Goal: Task Accomplishment & Management: Use online tool/utility

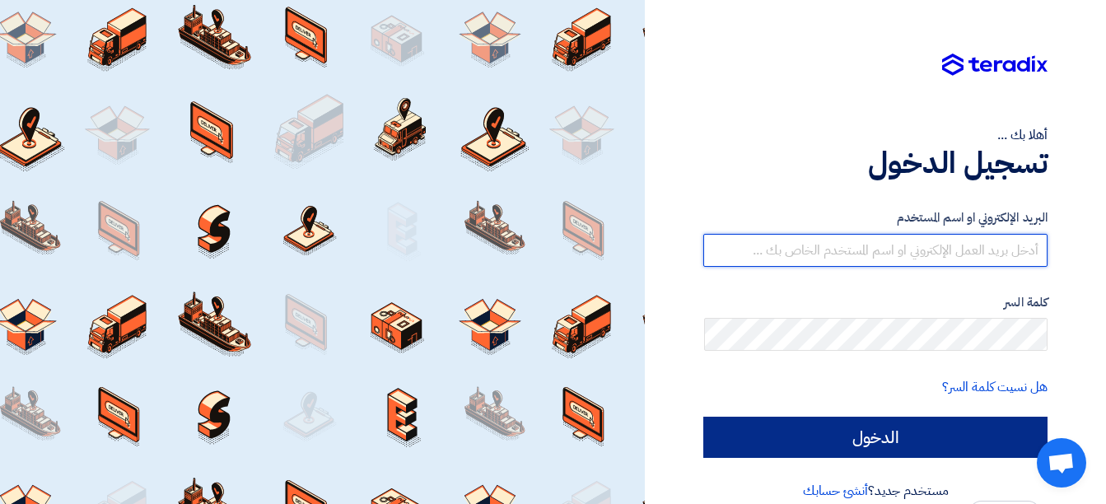
type input "[EMAIL_ADDRESS][DOMAIN_NAME]"
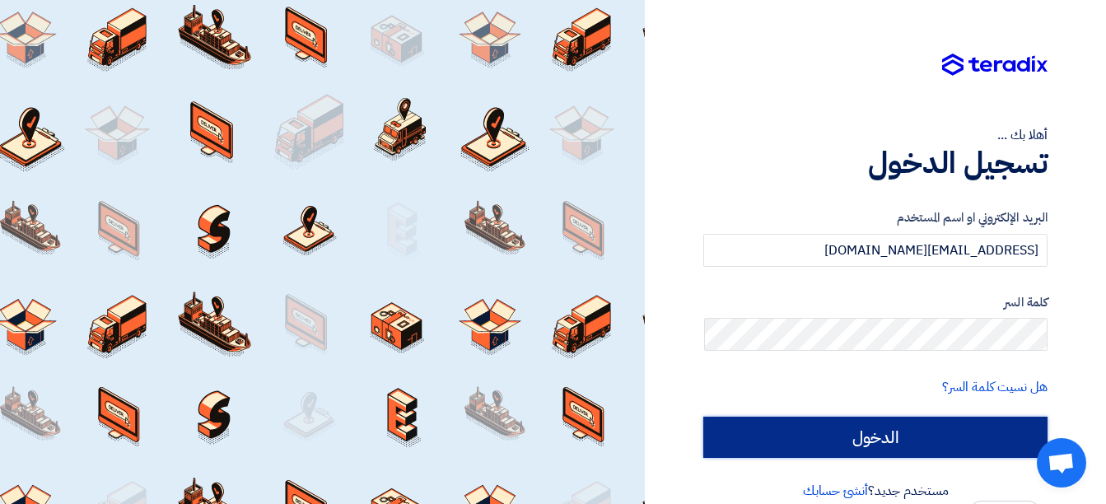
click at [881, 437] on input "الدخول" at bounding box center [875, 437] width 344 height 41
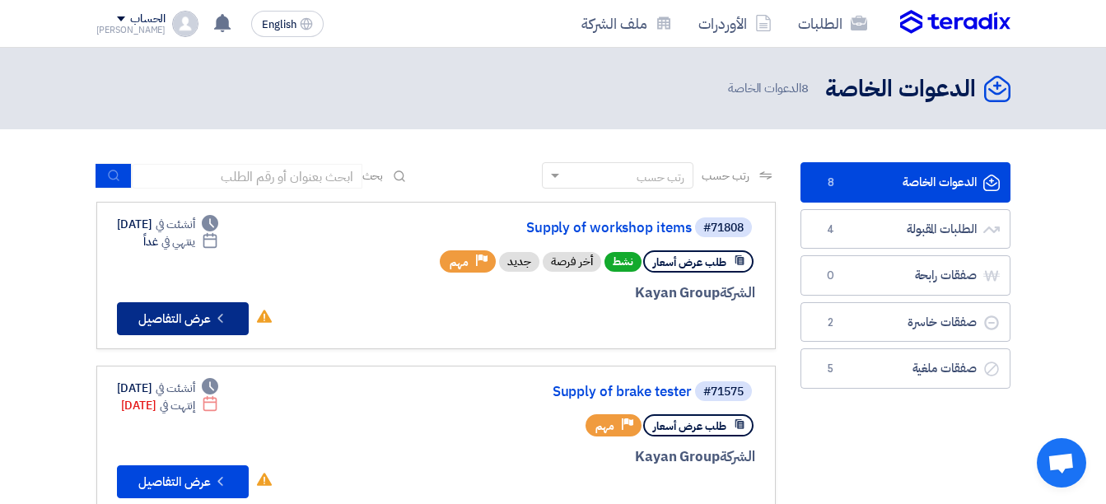
click at [192, 302] on button "Check details عرض التفاصيل" at bounding box center [183, 318] width 132 height 33
